Goal: Find specific page/section: Find specific page/section

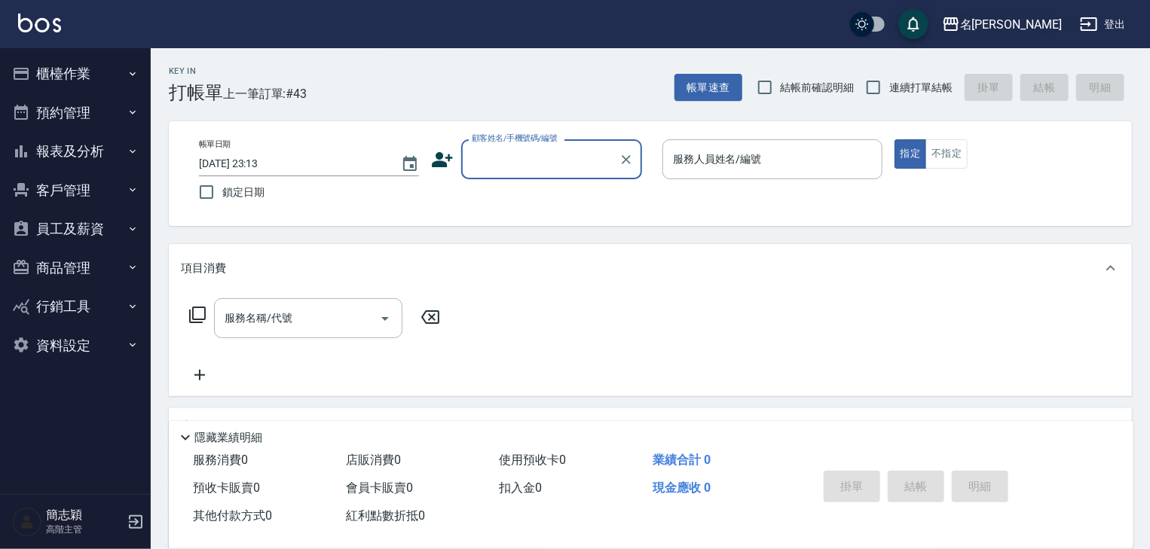
click at [960, 23] on icon "button" at bounding box center [951, 24] width 18 height 18
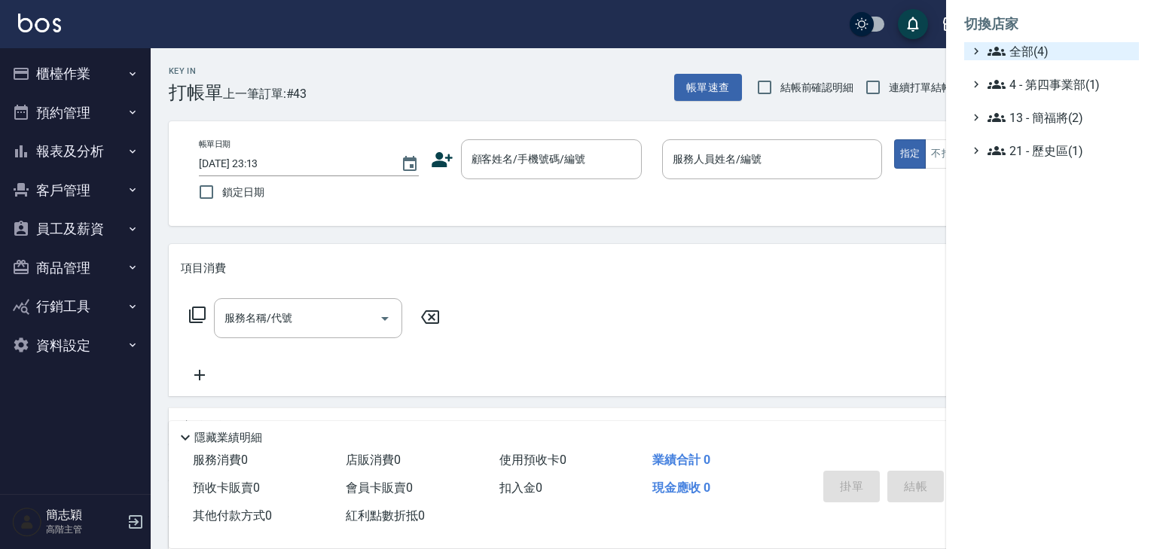
click at [993, 54] on icon at bounding box center [997, 51] width 18 height 9
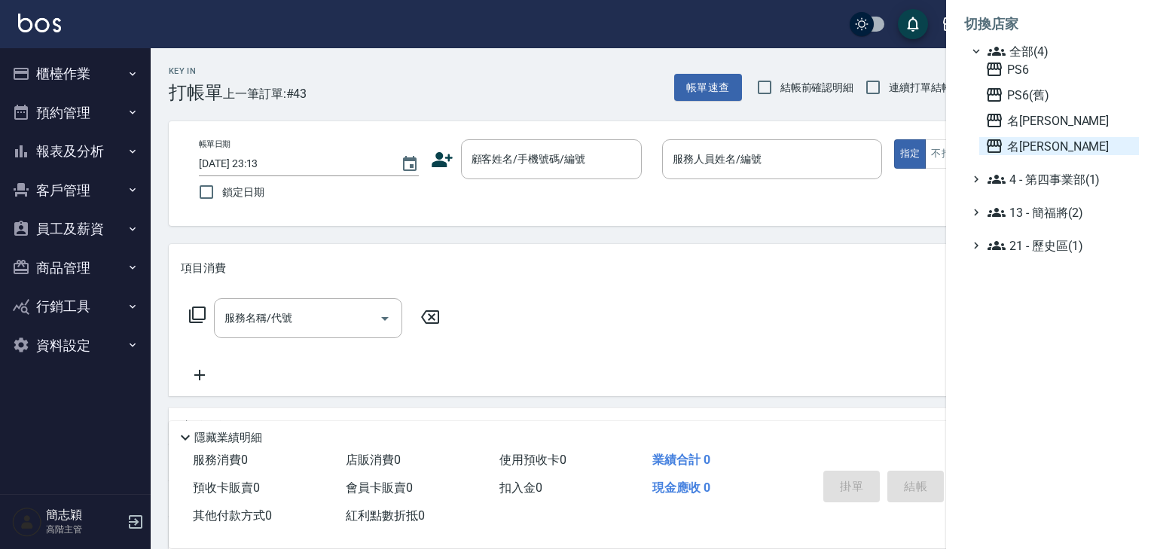
click at [994, 142] on icon at bounding box center [994, 146] width 15 height 14
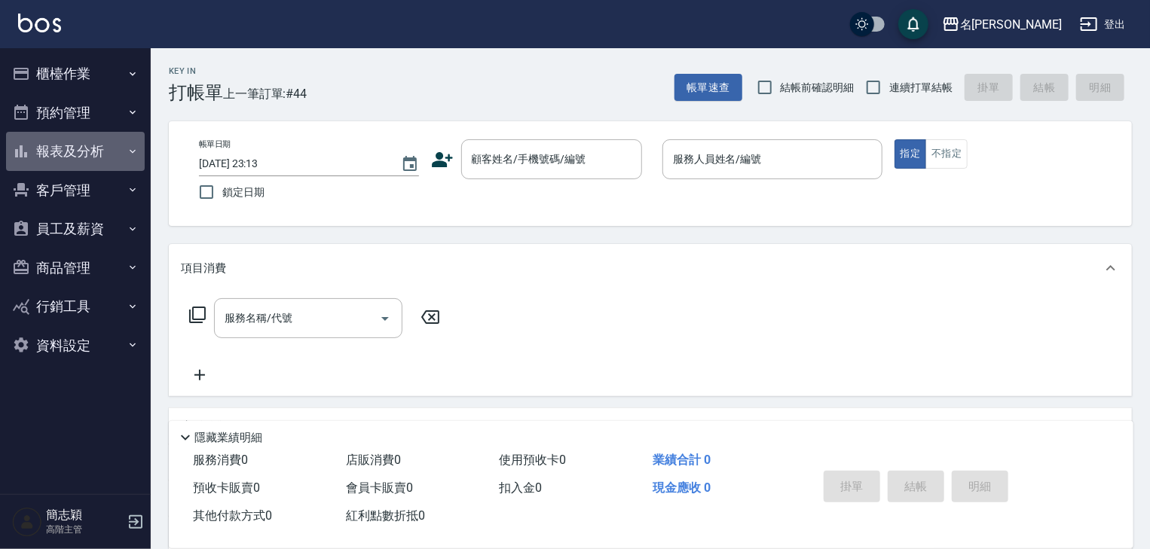
click at [131, 151] on icon "button" at bounding box center [133, 151] width 6 height 4
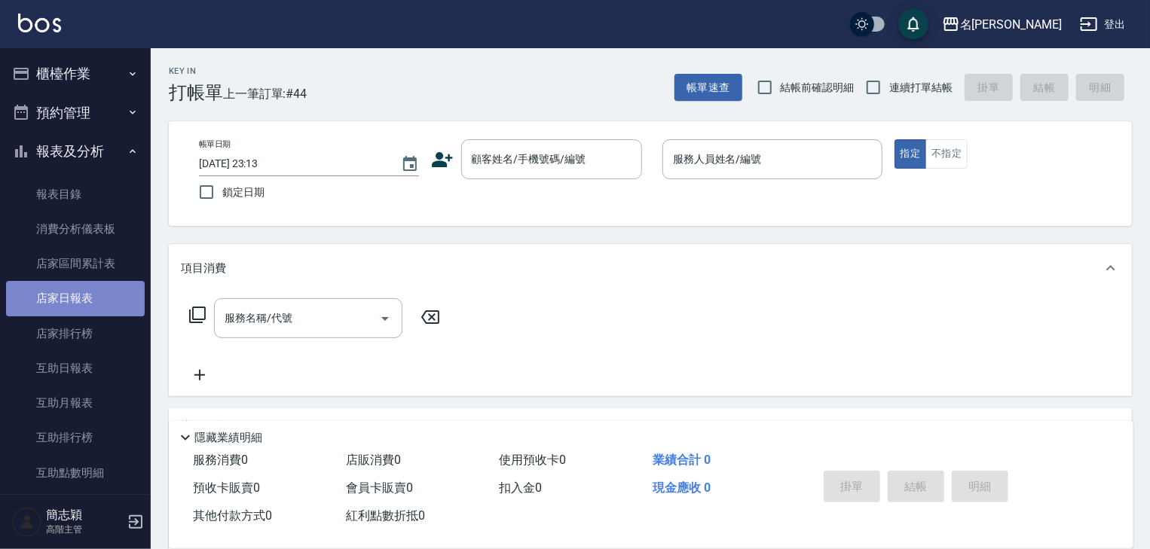
click at [84, 292] on link "店家日報表" at bounding box center [75, 298] width 139 height 35
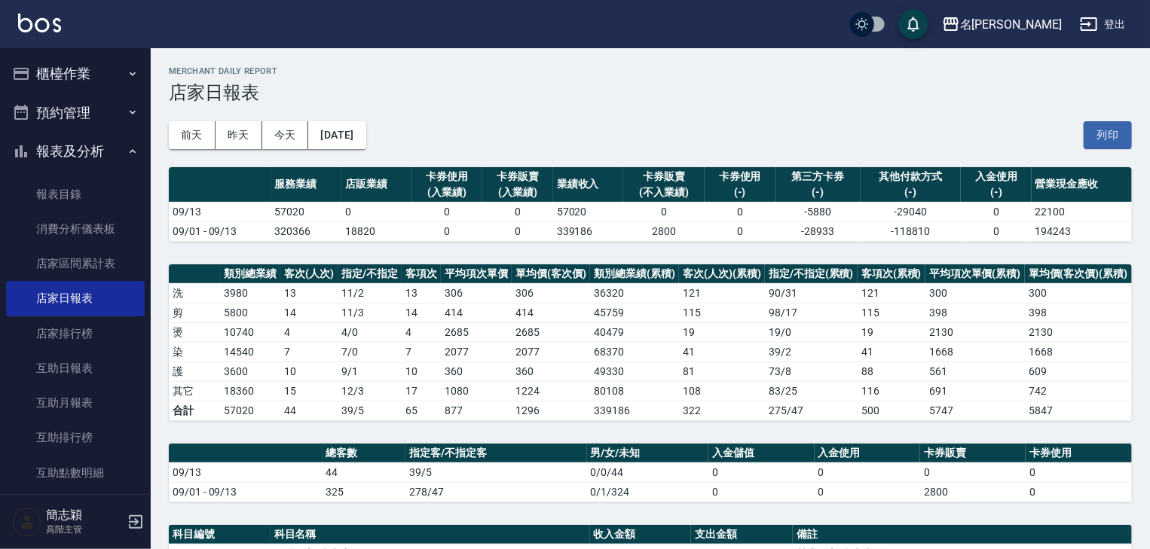
click at [1110, 24] on button "登出" at bounding box center [1103, 25] width 58 height 28
